Goal: Task Accomplishment & Management: Use online tool/utility

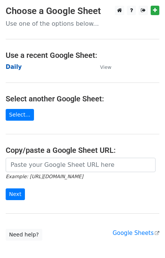
click at [12, 70] on strong "Daily" at bounding box center [14, 67] width 16 height 7
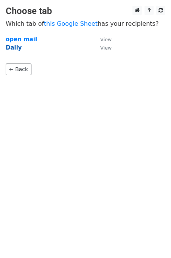
click at [8, 49] on strong "Daily" at bounding box center [14, 47] width 16 height 7
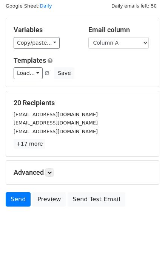
scroll to position [35, 0]
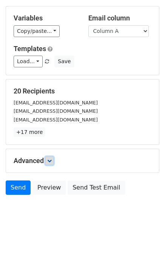
click at [52, 159] on icon at bounding box center [49, 161] width 5 height 5
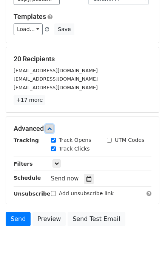
scroll to position [104, 0]
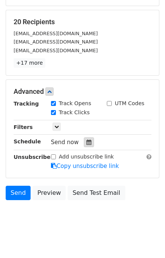
click at [87, 140] on icon at bounding box center [89, 142] width 5 height 5
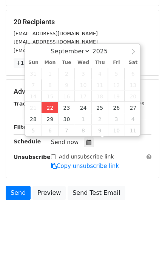
type input "2025-09-22 15:14"
type input "03"
type input "14"
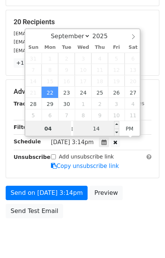
type input "04"
type input "2025-09-22 16:14"
click at [87, 125] on input "14" at bounding box center [96, 128] width 46 height 15
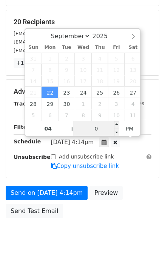
type input "00"
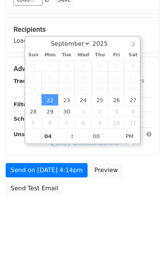
type input "2025-09-22 16:00"
click at [132, 179] on div "Send on Sep 22 at 4:14pm Preview Send Test Email" at bounding box center [82, 181] width 165 height 36
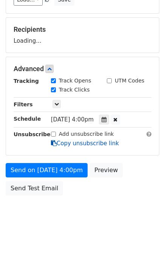
click at [68, 147] on link "Copy unsubscribe link" at bounding box center [85, 143] width 68 height 7
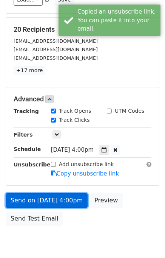
click at [58, 201] on link "Send on Sep 22 at 4:00pm" at bounding box center [47, 200] width 82 height 14
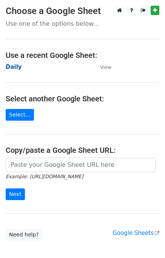
click at [15, 70] on strong "Daily" at bounding box center [14, 67] width 16 height 7
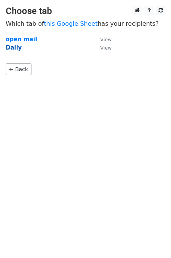
click at [7, 50] on strong "Daily" at bounding box center [14, 47] width 16 height 7
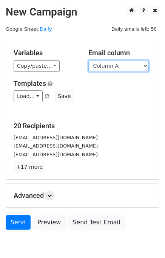
drag, startPoint x: 108, startPoint y: 65, endPoint x: 109, endPoint y: 71, distance: 5.4
click at [109, 67] on select "Column A Column B Column C Column D Column E" at bounding box center [119, 66] width 61 height 12
select select "Column B"
click at [89, 60] on select "Column A Column B Column C Column D Column E" at bounding box center [119, 66] width 61 height 12
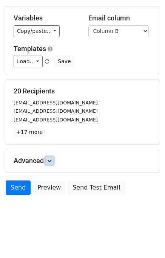
click at [54, 159] on link at bounding box center [49, 161] width 8 height 8
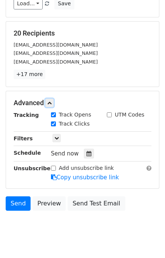
scroll to position [95, 0]
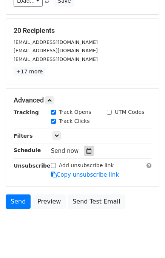
click at [87, 150] on icon at bounding box center [89, 150] width 5 height 5
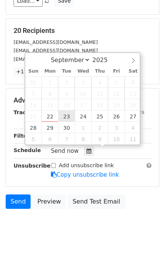
type input "2025-09-23 12:00"
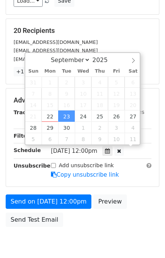
scroll to position [0, 0]
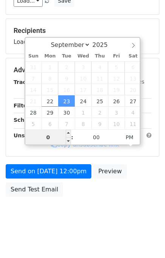
type input "05"
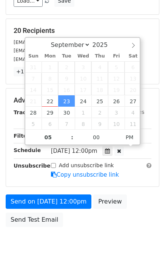
type input "2025-09-23 17:00"
click at [146, 201] on div "Send on Sep 23 at 12:00pm Preview Send Test Email" at bounding box center [82, 212] width 165 height 36
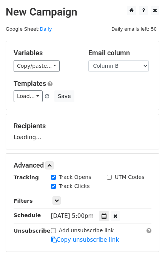
scroll to position [96, 0]
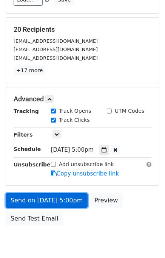
click at [48, 199] on link "Send on Sep 23 at 5:00pm" at bounding box center [47, 200] width 82 height 14
click at [48, 198] on link "Send on Sep 23 at 5:00pm" at bounding box center [47, 200] width 82 height 14
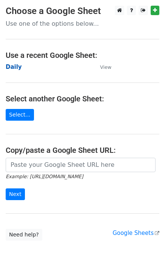
click at [15, 68] on strong "Daily" at bounding box center [14, 67] width 16 height 7
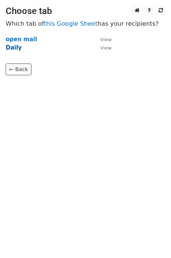
click at [15, 50] on strong "Daily" at bounding box center [14, 47] width 16 height 7
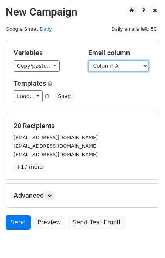
click at [115, 65] on select "Column A Column B Column C Column D Column E" at bounding box center [119, 66] width 61 height 12
select select "Column C"
click at [89, 60] on select "Column A Column B Column C Column D Column E" at bounding box center [119, 66] width 61 height 12
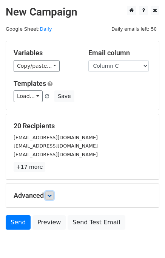
click at [50, 193] on icon at bounding box center [49, 195] width 5 height 5
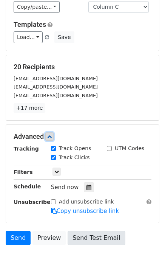
scroll to position [105, 0]
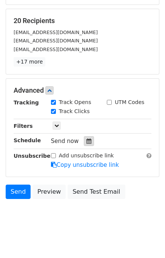
click at [87, 138] on icon at bounding box center [89, 140] width 5 height 5
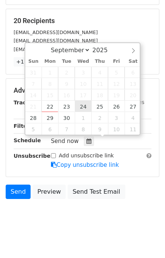
type input "2025-09-24 12:00"
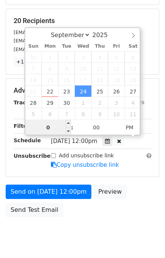
type input "06"
type input "2025-09-24 18:00"
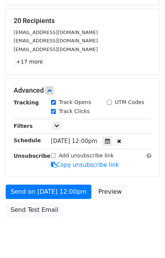
click at [138, 199] on div "Send on Sep 24 at 12:00pm Preview Send Test Email" at bounding box center [82, 203] width 165 height 36
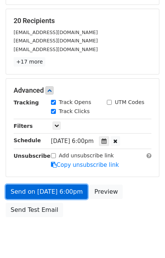
click at [66, 190] on link "Send on Sep 24 at 6:00pm" at bounding box center [47, 192] width 82 height 14
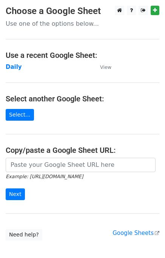
click at [15, 71] on main "Choose a Google Sheet Use one of the options below... Use a recent Google Sheet…" at bounding box center [82, 123] width 165 height 235
click at [14, 68] on strong "Daily" at bounding box center [14, 67] width 16 height 7
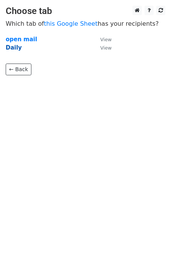
click at [14, 47] on strong "Daily" at bounding box center [14, 47] width 16 height 7
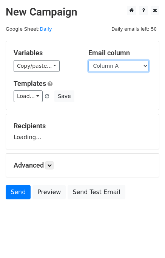
click at [118, 68] on select "Column A Column B Column C Column D Column E" at bounding box center [119, 66] width 61 height 12
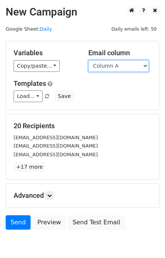
click at [123, 68] on select "Column A Column B Column C Column D Column E" at bounding box center [119, 66] width 61 height 12
select select "Column D"
click at [89, 60] on select "Column A Column B Column C Column D Column E" at bounding box center [119, 66] width 61 height 12
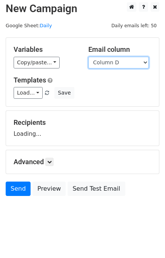
scroll to position [5, 0]
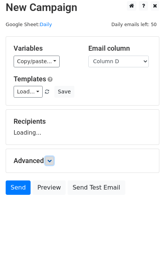
click at [52, 162] on icon at bounding box center [49, 161] width 5 height 5
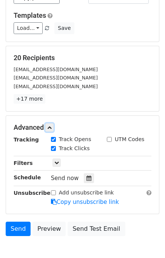
scroll to position [72, 0]
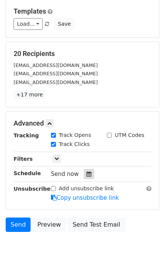
click at [87, 171] on icon at bounding box center [89, 173] width 5 height 5
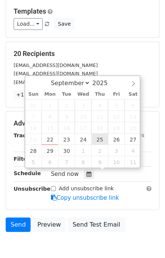
type input "2025-09-25 12:00"
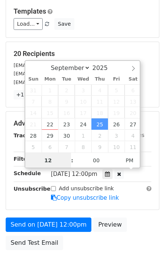
scroll to position [0, 0]
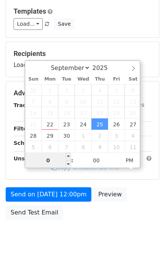
type input "07"
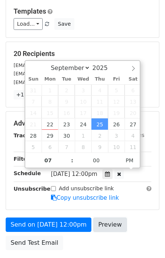
type input "2025-09-25 19:00"
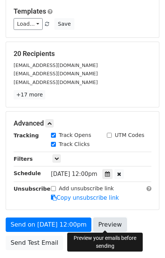
click at [113, 219] on link "Preview" at bounding box center [109, 225] width 33 height 14
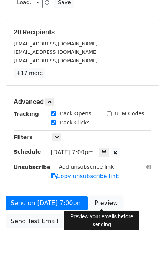
scroll to position [127, 0]
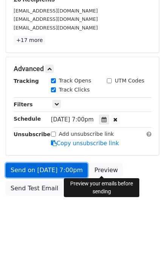
click at [43, 170] on link "Send on Sep 25 at 7:00pm" at bounding box center [47, 170] width 82 height 14
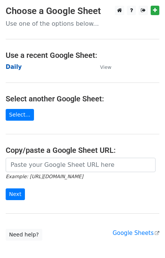
click at [14, 68] on strong "Daily" at bounding box center [14, 67] width 16 height 7
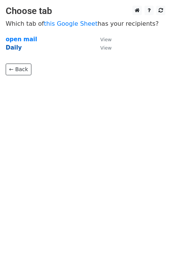
click at [15, 49] on strong "Daily" at bounding box center [14, 47] width 16 height 7
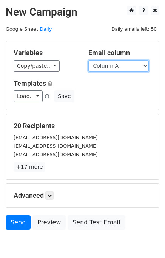
click at [125, 66] on select "Column A Column B Column C Column D Column E" at bounding box center [119, 66] width 61 height 12
select select "Column E"
click at [89, 60] on select "Column A Column B Column C Column D Column E" at bounding box center [119, 66] width 61 height 12
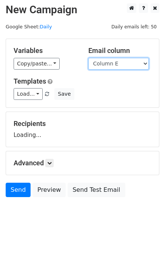
scroll to position [5, 0]
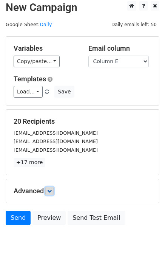
click at [51, 189] on icon at bounding box center [49, 191] width 5 height 5
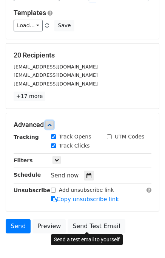
scroll to position [109, 0]
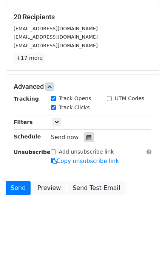
click at [87, 137] on icon at bounding box center [89, 137] width 5 height 5
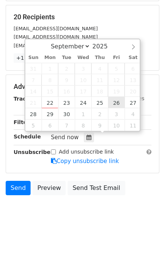
type input "[DATE] 12:00"
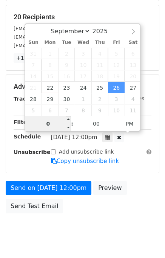
type input "08"
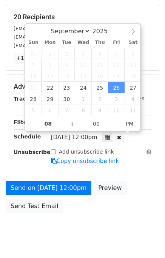
type input "[DATE] 20:00"
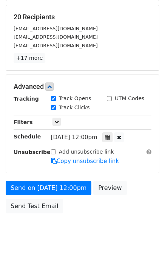
click at [150, 196] on div "Send on [DATE] 12:00pm Preview Send Test Email" at bounding box center [82, 199] width 165 height 36
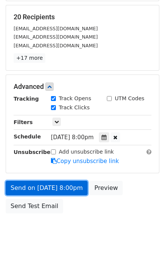
click at [58, 186] on link "Send on [DATE] 8:00pm" at bounding box center [47, 188] width 82 height 14
